Goal: Task Accomplishment & Management: Complete application form

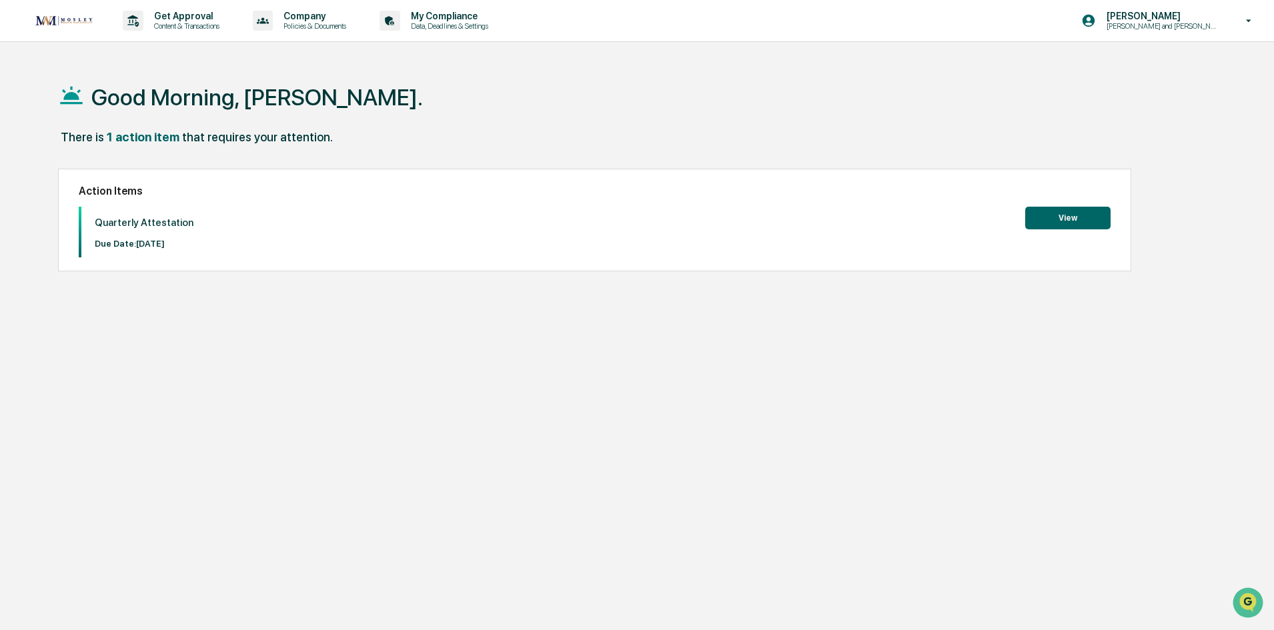
click at [1084, 221] on button "View" at bounding box center [1067, 218] width 85 height 23
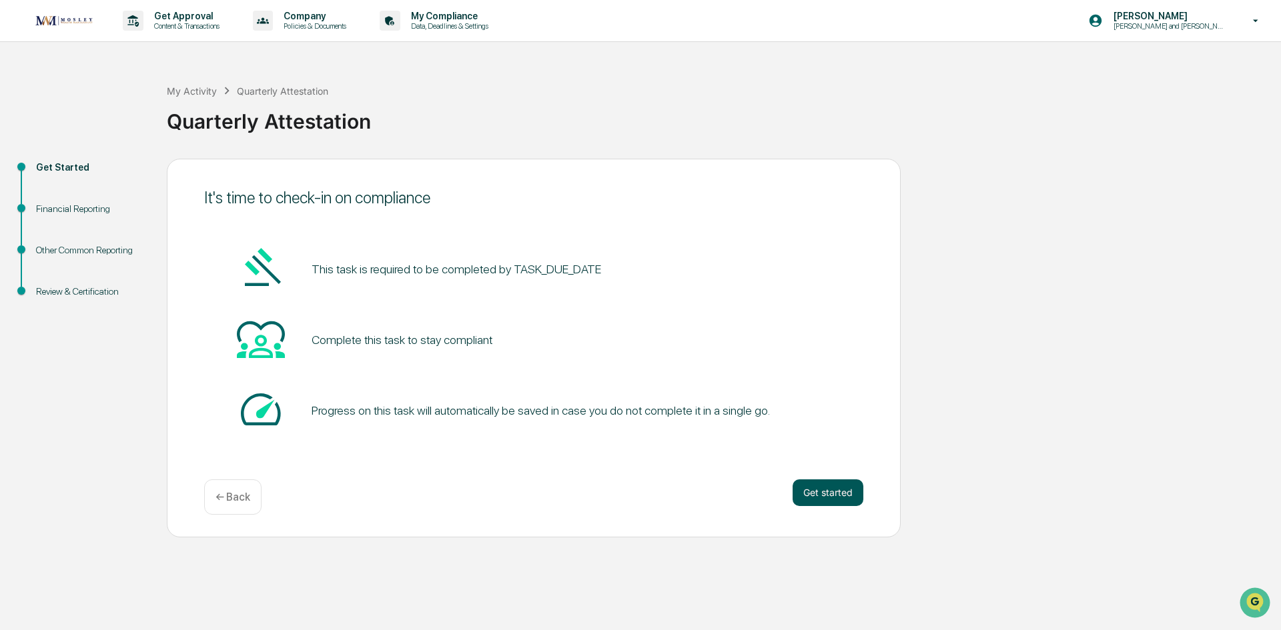
click at [801, 496] on button "Get started" at bounding box center [827, 493] width 71 height 27
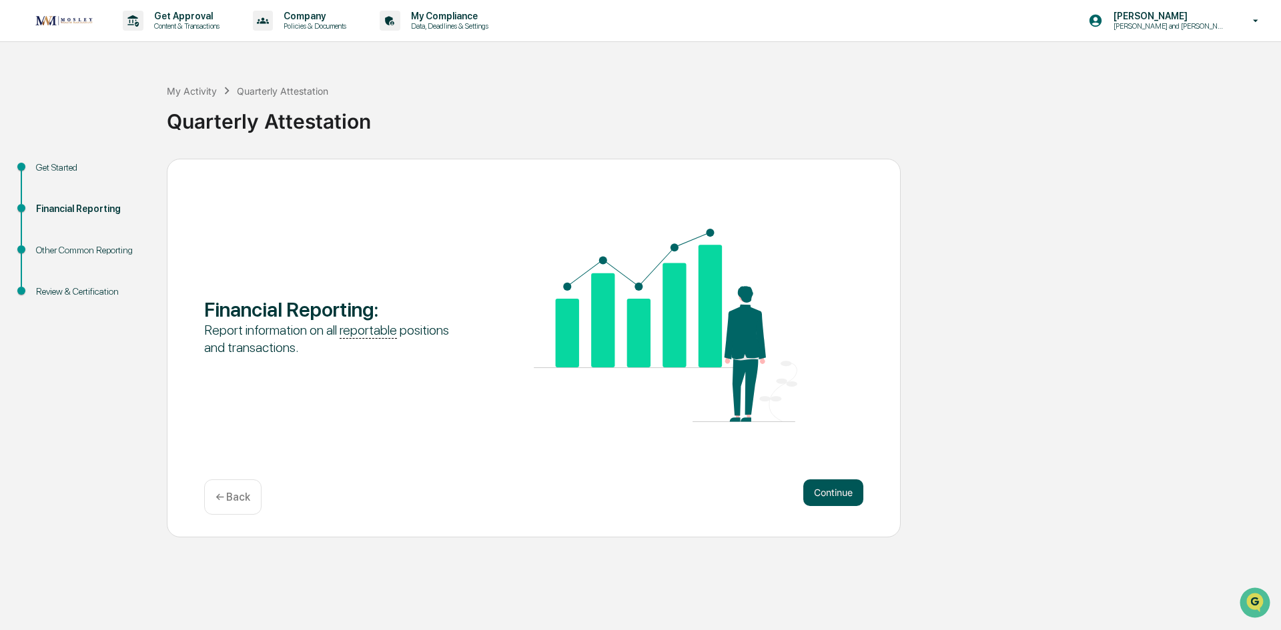
click at [814, 489] on button "Continue" at bounding box center [833, 493] width 60 height 27
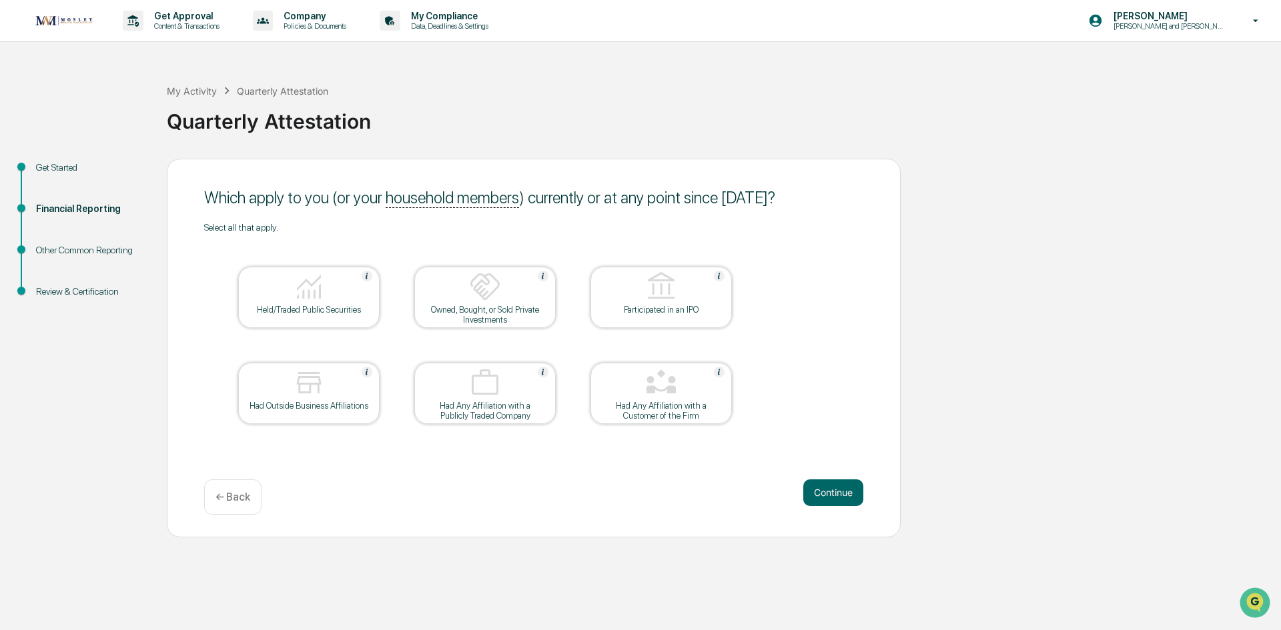
click at [814, 489] on button "Continue" at bounding box center [833, 493] width 60 height 27
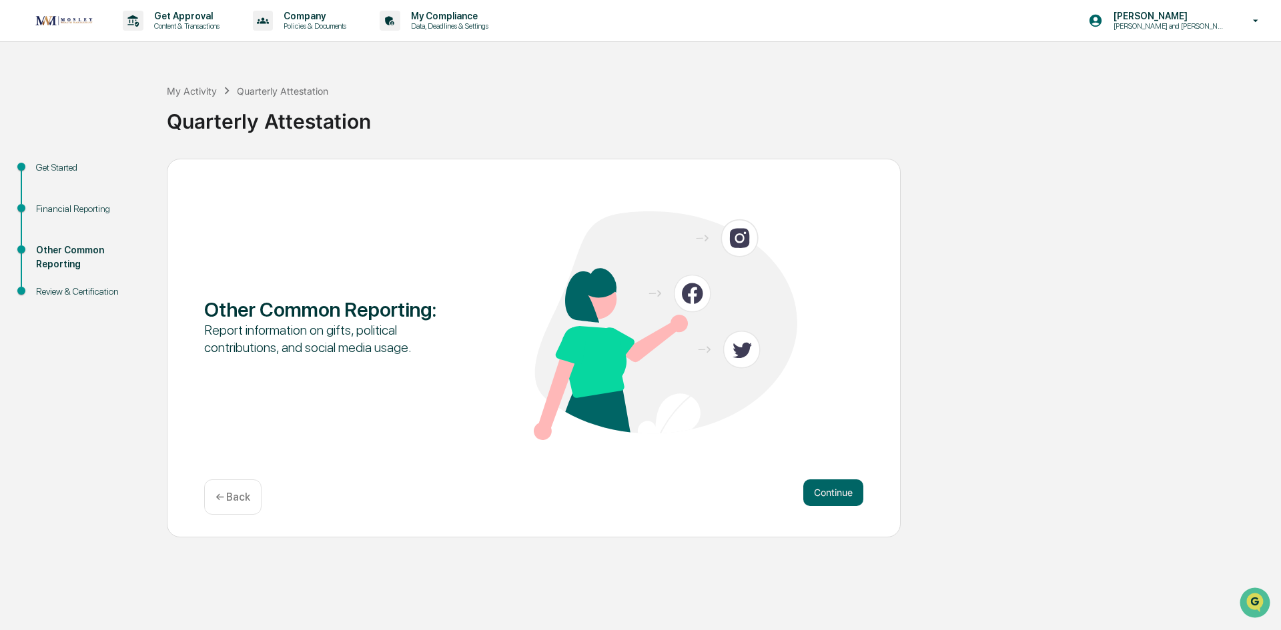
click at [814, 489] on button "Continue" at bounding box center [833, 493] width 60 height 27
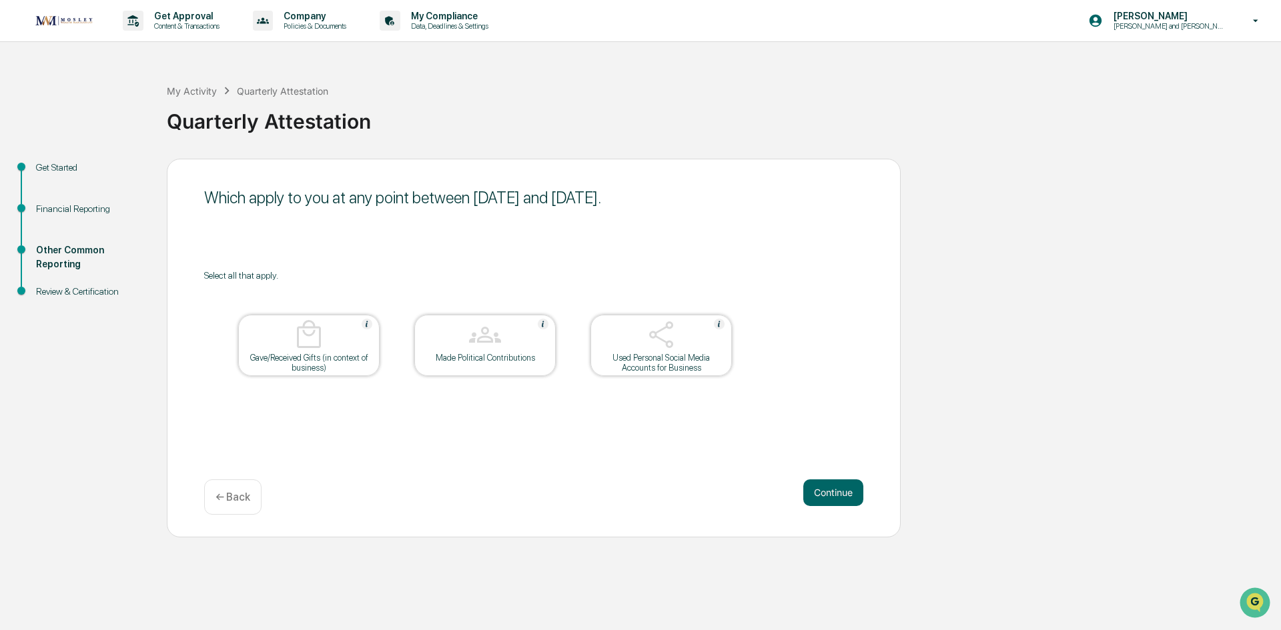
click at [814, 489] on button "Continue" at bounding box center [833, 493] width 60 height 27
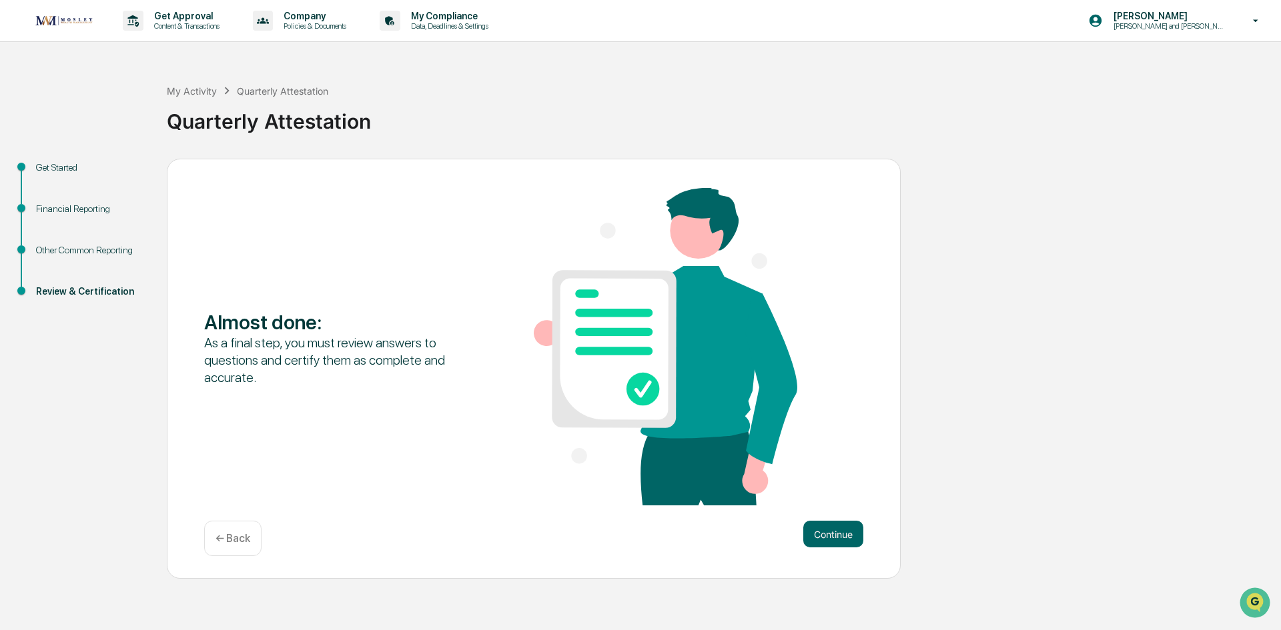
click at [814, 489] on div "Almost done : As a final step, you must review answers to questions and certify…" at bounding box center [533, 348] width 659 height 320
click at [815, 502] on div "Almost done : As a final step, you must review answers to questions and certify…" at bounding box center [533, 348] width 659 height 320
click at [820, 534] on button "Continue" at bounding box center [833, 534] width 60 height 27
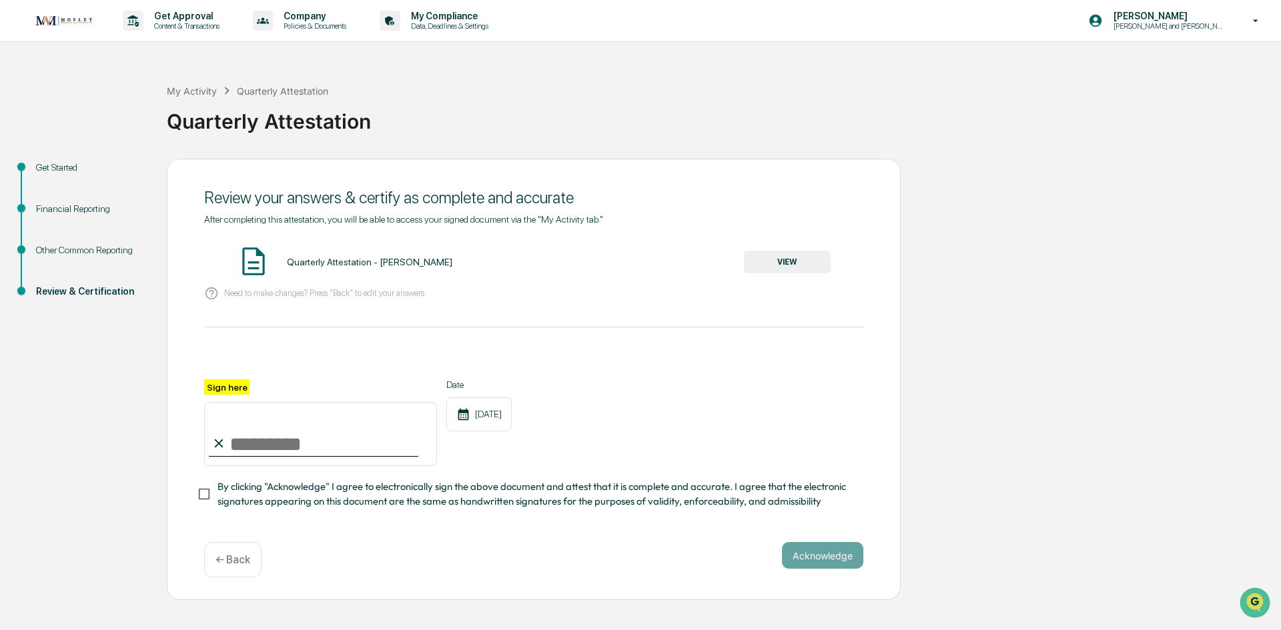
click at [776, 259] on button "VIEW" at bounding box center [787, 262] width 87 height 23
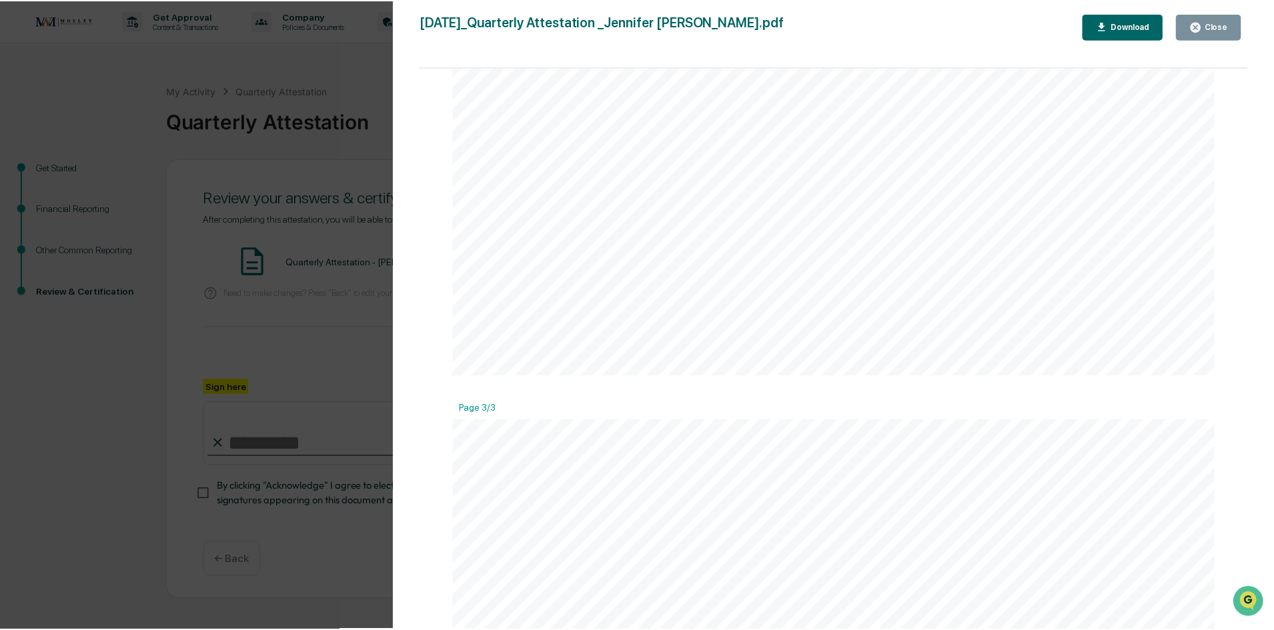
scroll to position [2201, 0]
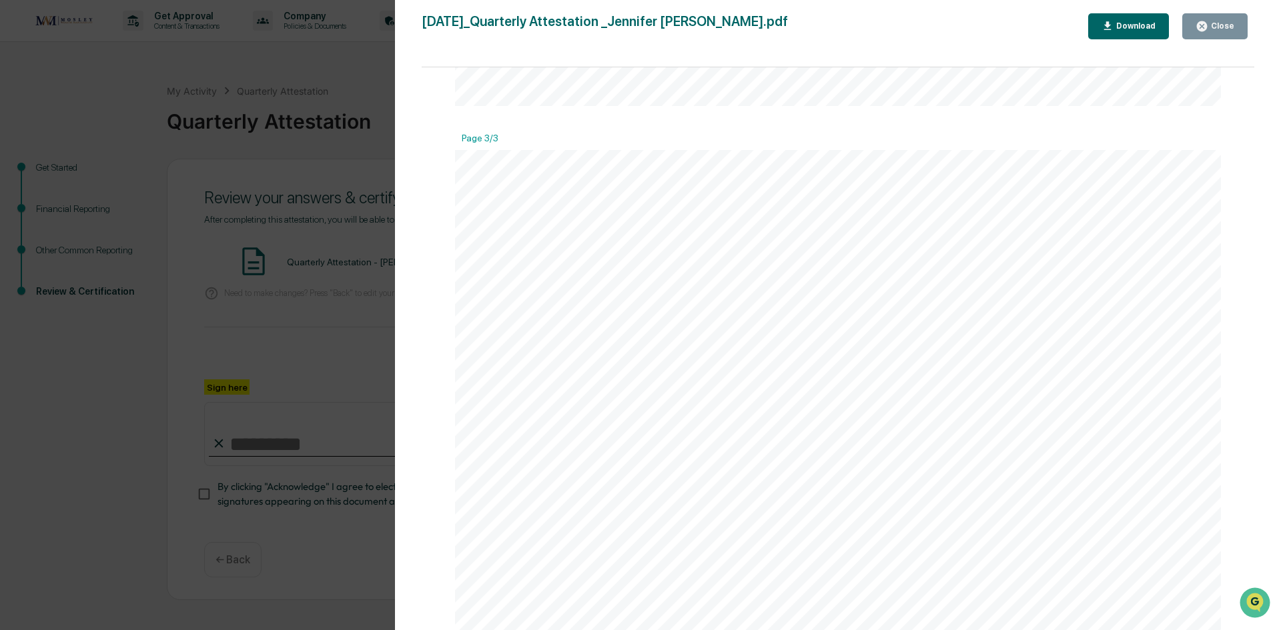
click at [309, 165] on div "Version History [DATE] 02:47 PM [PERSON_NAME] [DATE]_Quarterly Attestation _Jen…" at bounding box center [640, 315] width 1281 height 630
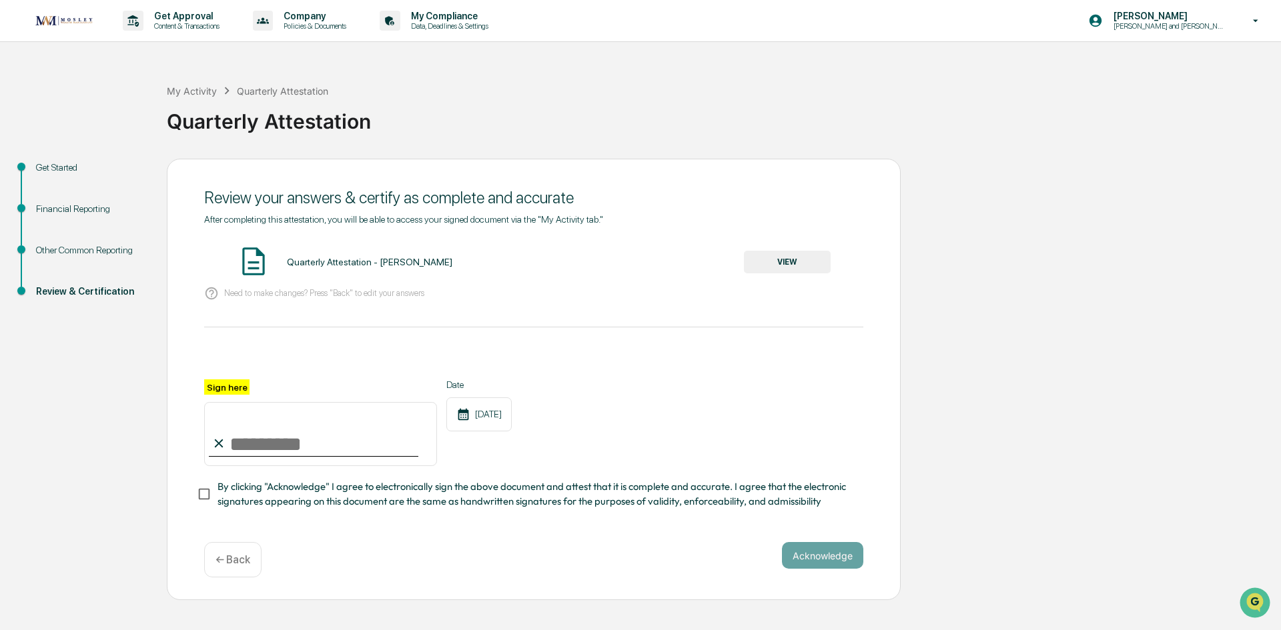
click at [261, 444] on input "Sign here" at bounding box center [320, 434] width 233 height 64
type input "**********"
click at [809, 555] on button "Acknowledge" at bounding box center [822, 555] width 81 height 27
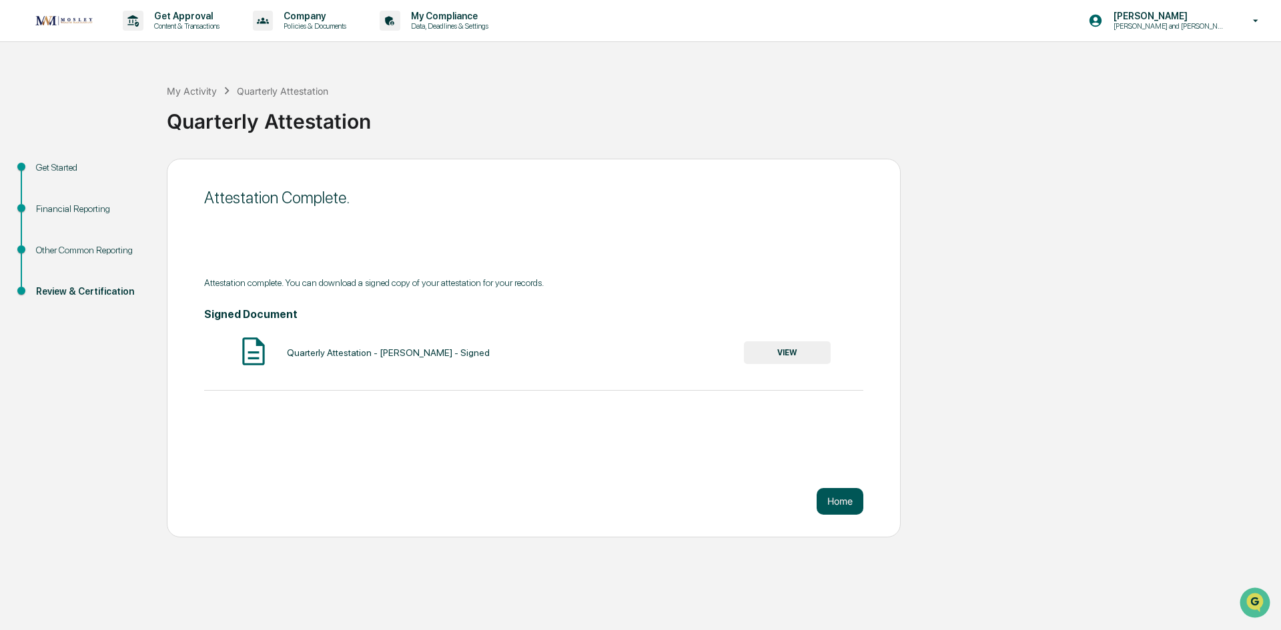
click at [854, 496] on button "Home" at bounding box center [839, 501] width 47 height 27
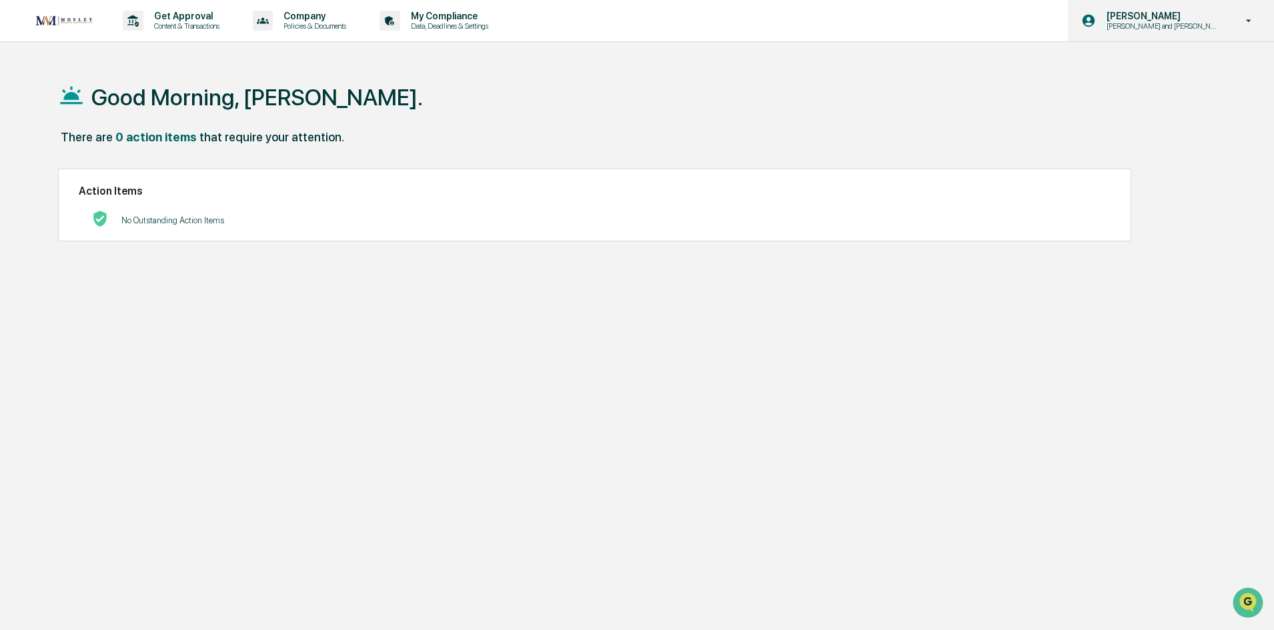
click at [1163, 4] on div "[PERSON_NAME] [PERSON_NAME] and [PERSON_NAME] Onboarding" at bounding box center [1171, 20] width 206 height 41
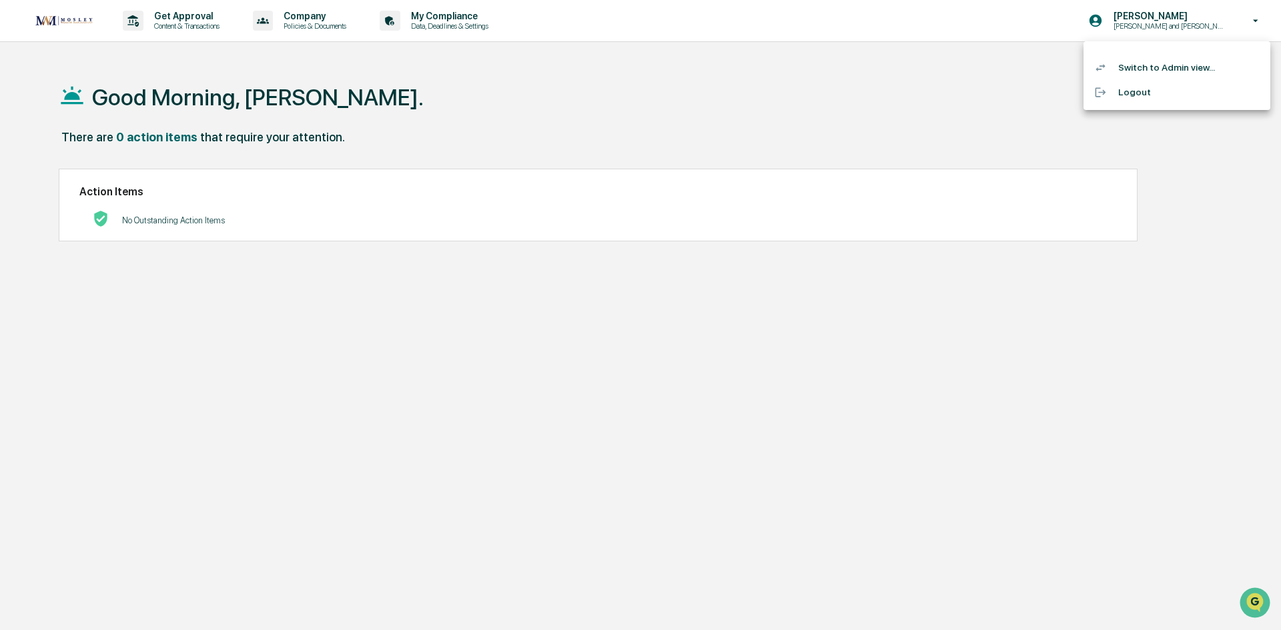
click at [1138, 71] on li "Switch to Admin view..." at bounding box center [1176, 67] width 187 height 25
